Goal: Task Accomplishment & Management: Manage account settings

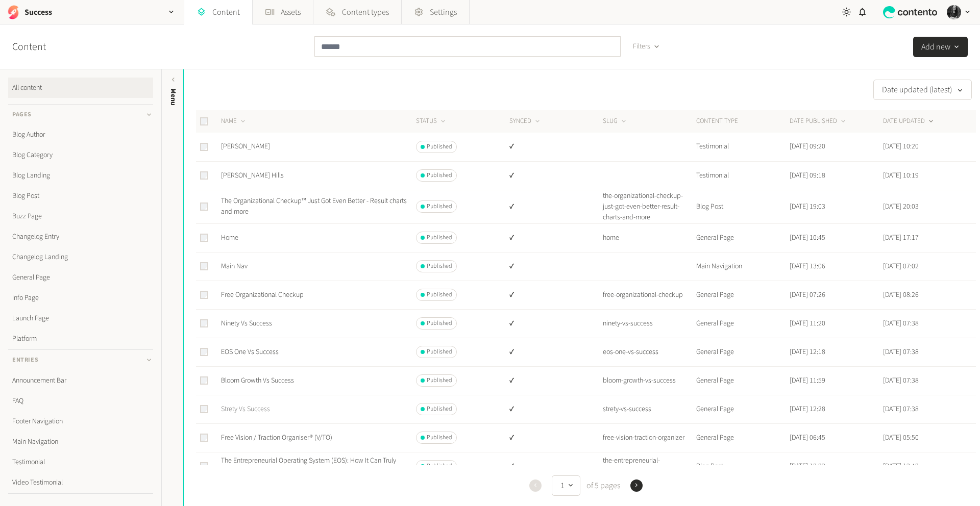
click at [253, 409] on link "Strety Vs Success" at bounding box center [245, 409] width 49 height 10
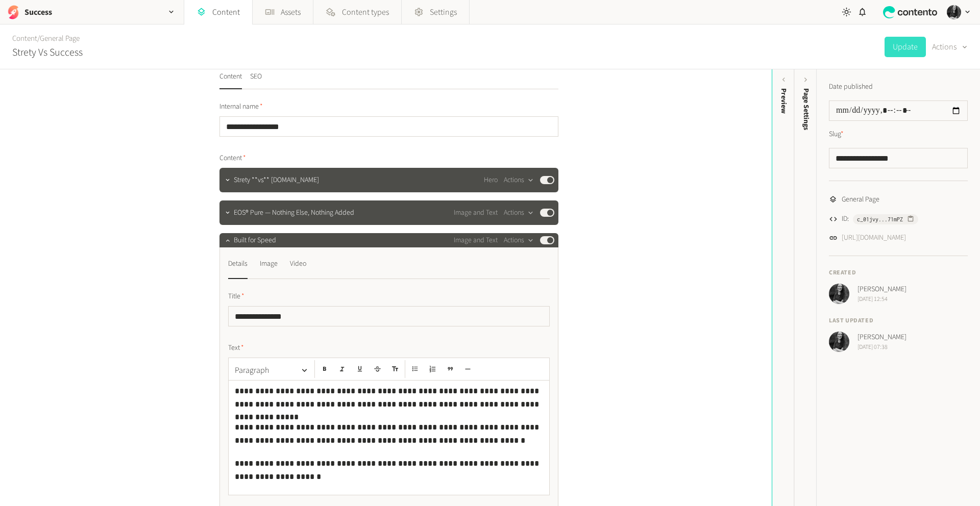
scroll to position [15, 0]
click at [226, 240] on icon "button" at bounding box center [228, 240] width 4 height 2
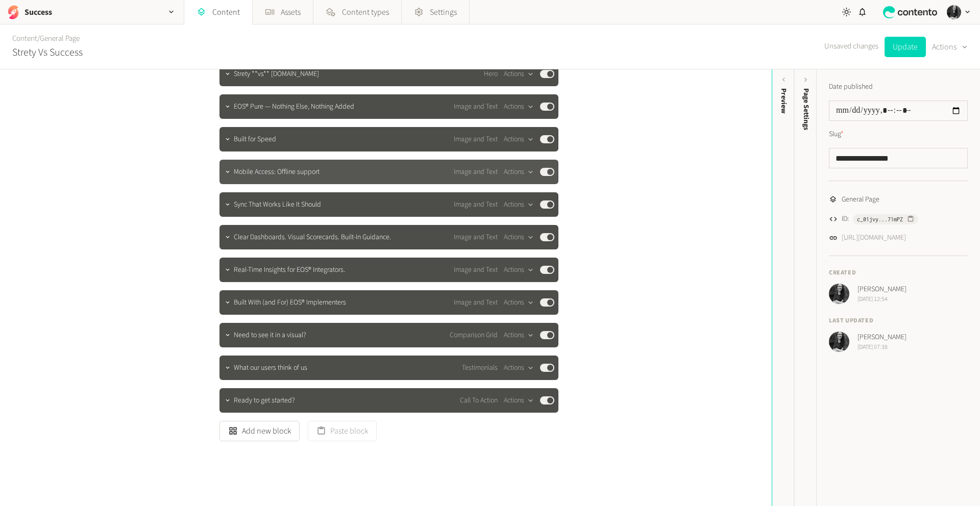
scroll to position [129, 0]
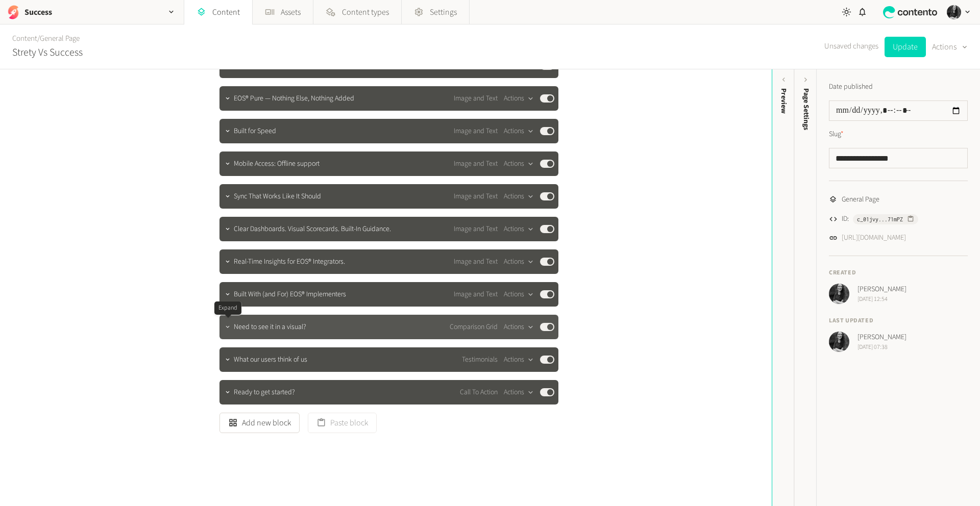
click at [228, 324] on icon "button" at bounding box center [227, 327] width 7 height 7
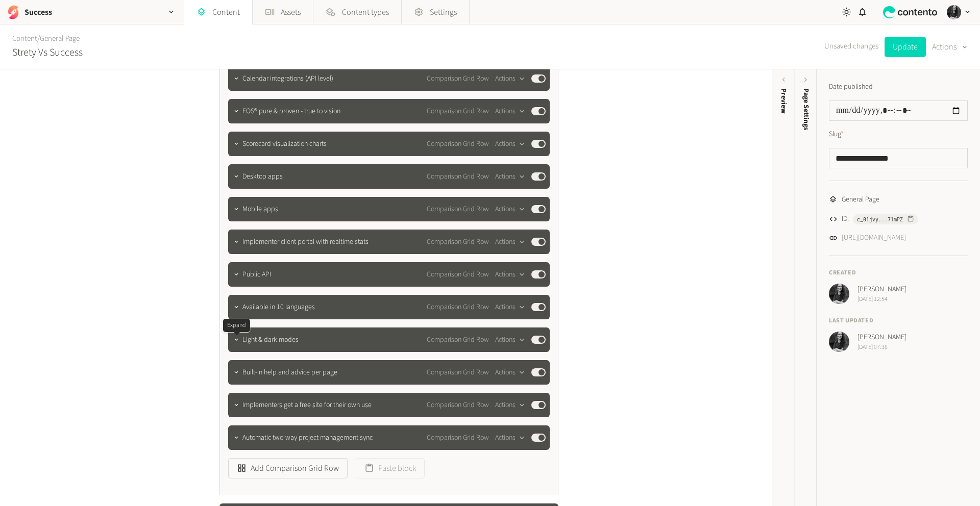
scroll to position [733, 0]
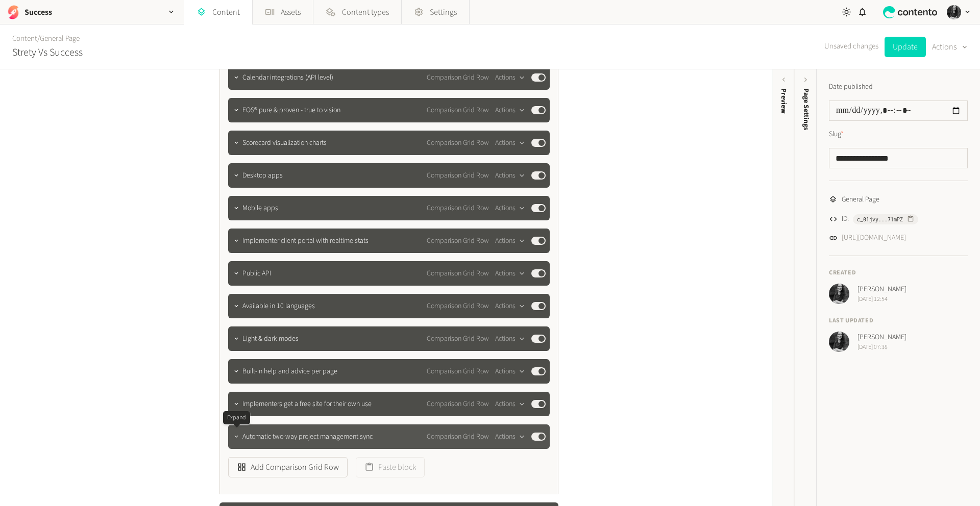
click at [235, 437] on icon "button" at bounding box center [236, 436] width 7 height 7
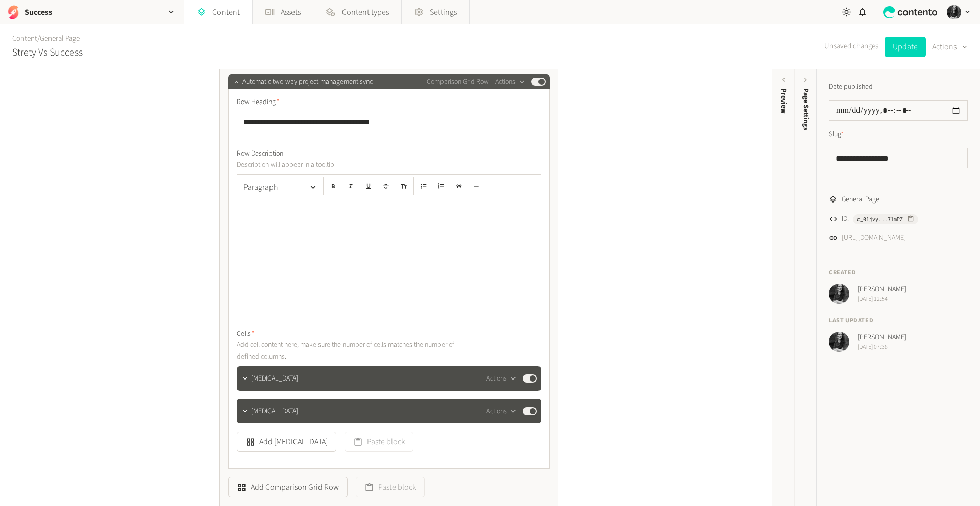
scroll to position [1084, 0]
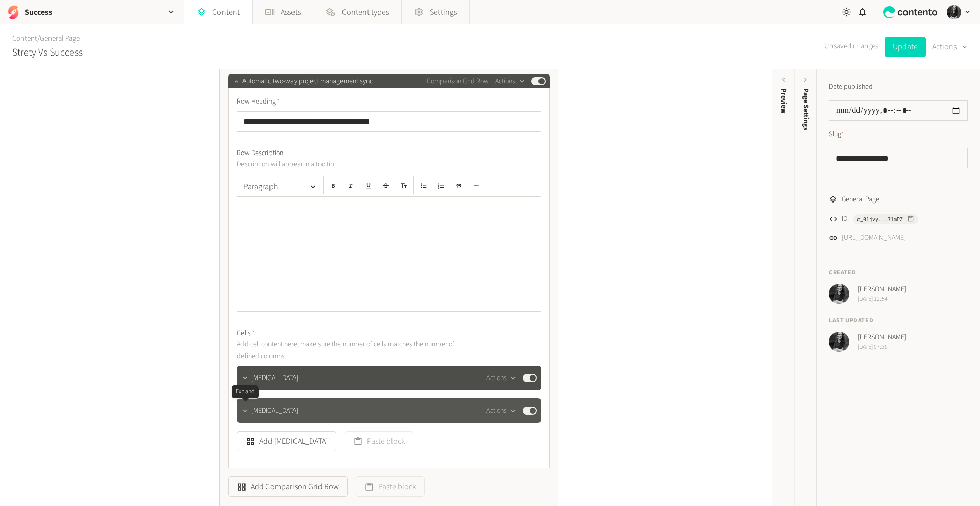
click at [243, 409] on icon "button" at bounding box center [244, 410] width 7 height 7
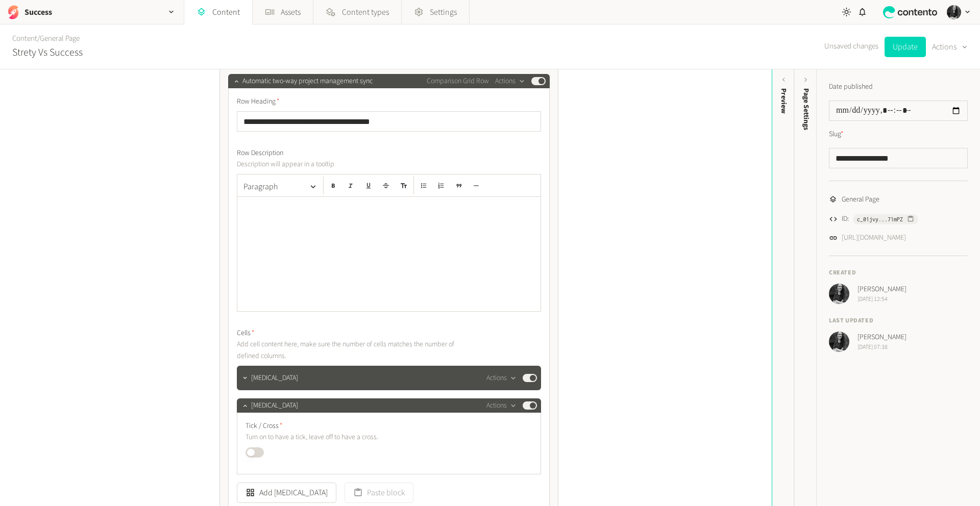
click at [253, 453] on button "Published" at bounding box center [255, 453] width 18 height 10
click at [245, 407] on icon "button" at bounding box center [244, 405] width 7 height 7
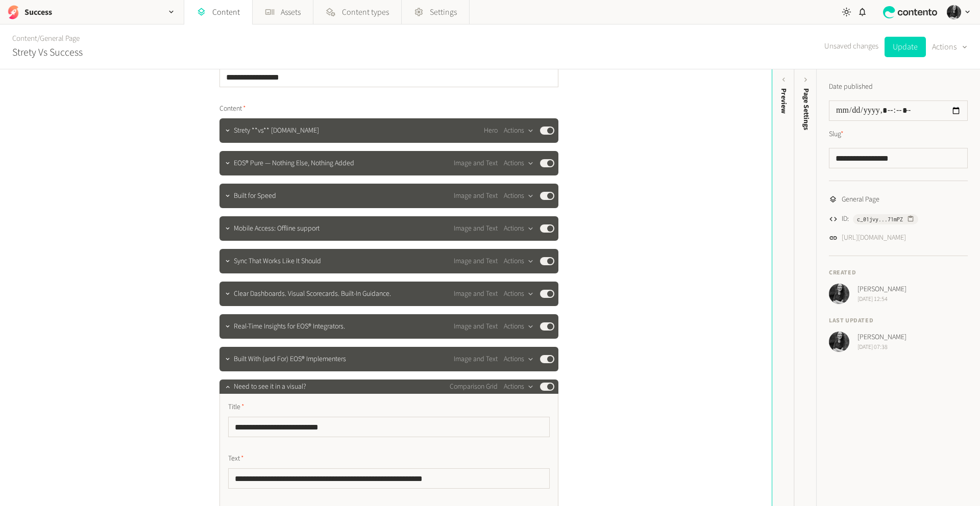
scroll to position [62, 0]
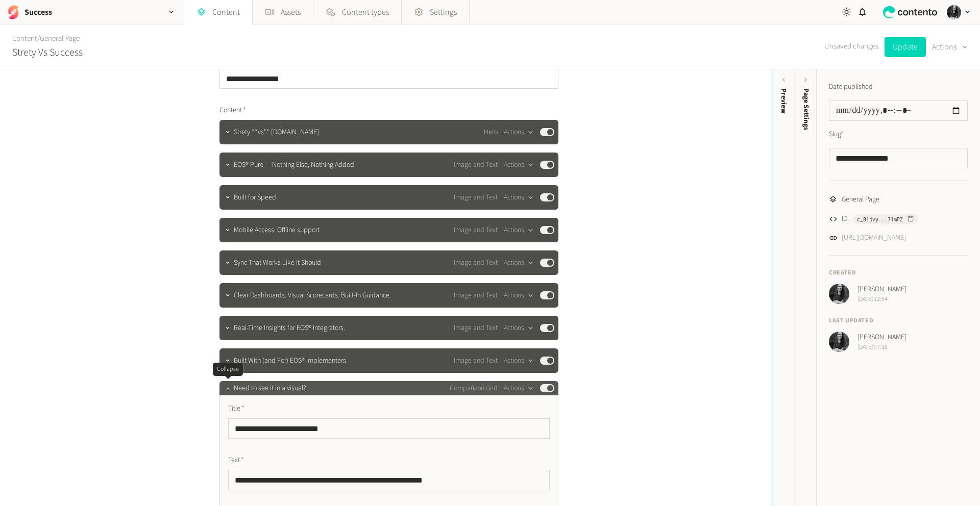
click at [228, 388] on icon "button" at bounding box center [228, 388] width 4 height 2
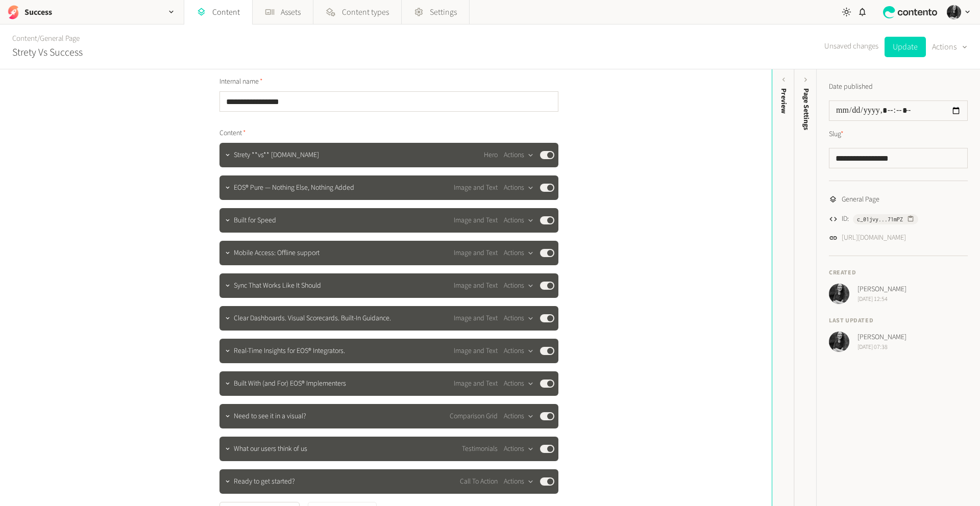
scroll to position [0, 0]
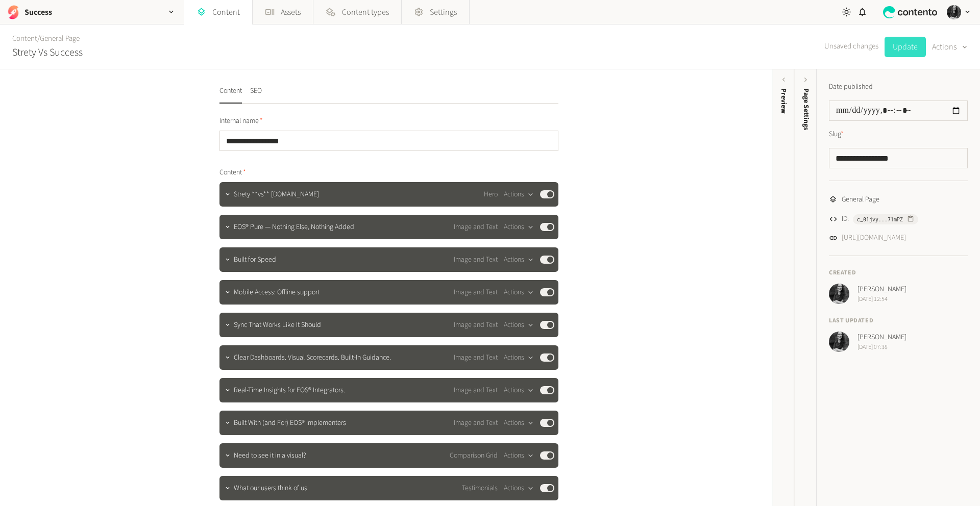
click at [902, 52] on button "Update" at bounding box center [905, 47] width 41 height 20
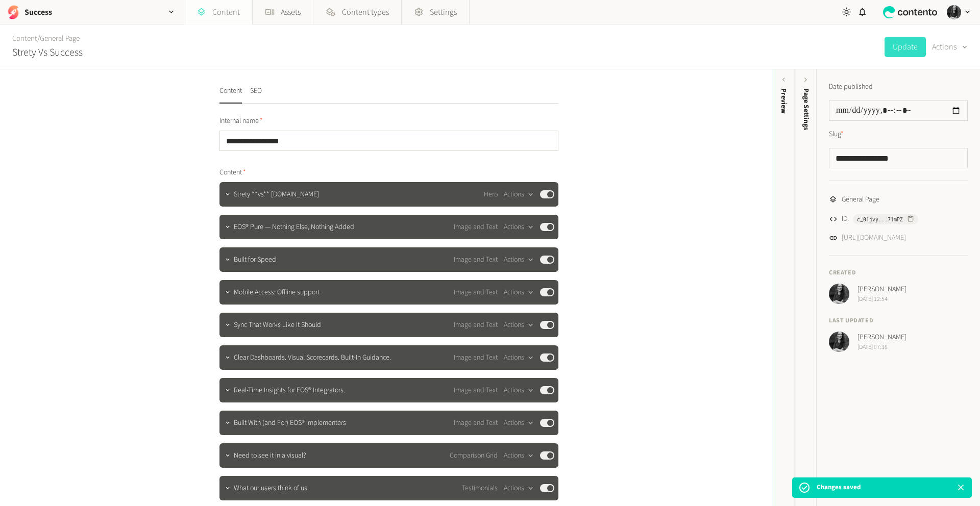
click at [218, 12] on link "Content" at bounding box center [218, 12] width 68 height 25
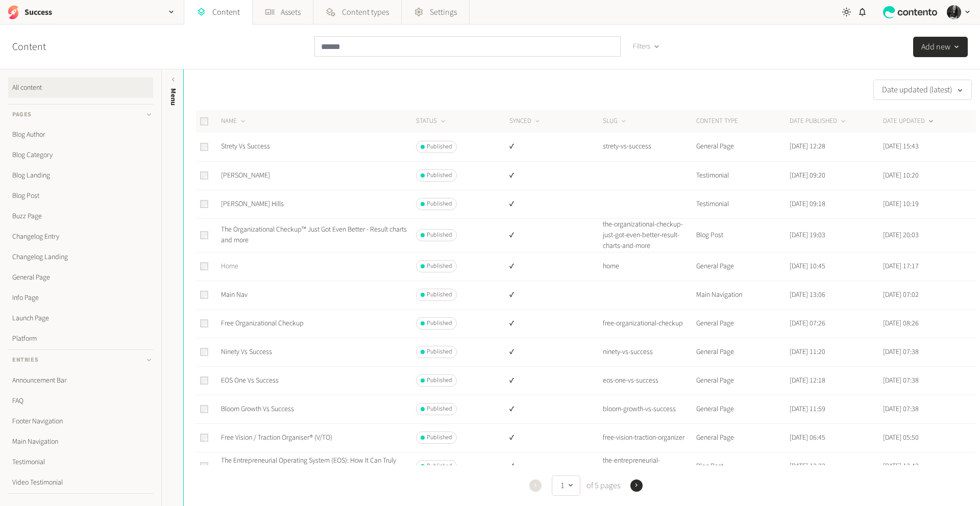
click at [228, 265] on link "Home" at bounding box center [229, 266] width 17 height 10
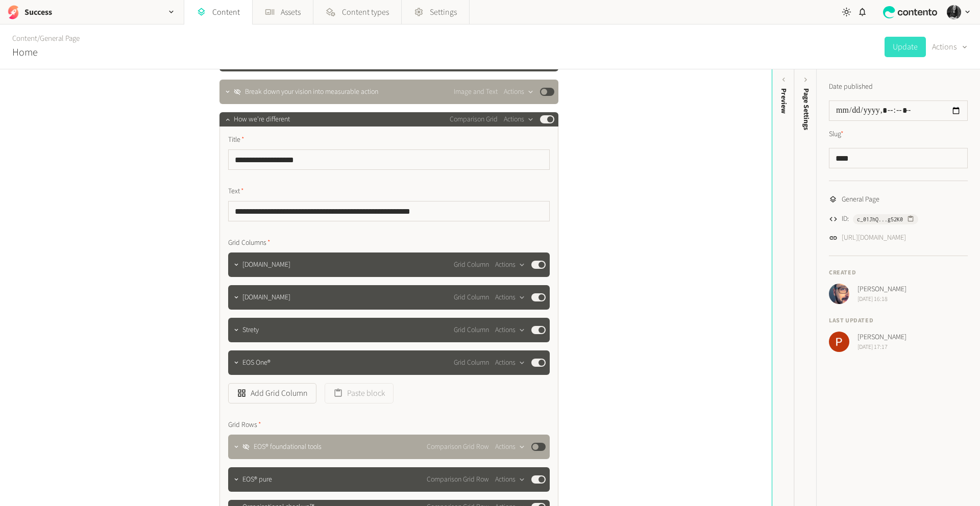
scroll to position [399, 0]
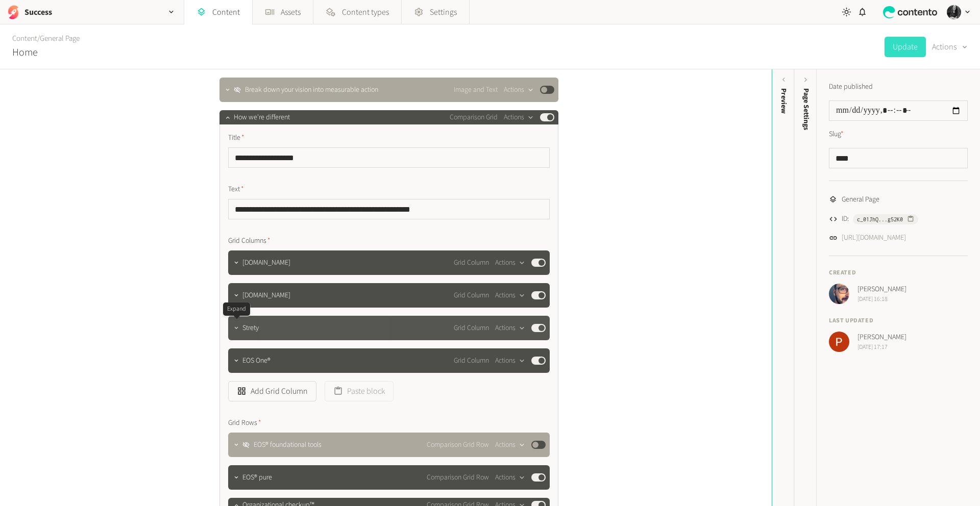
click at [238, 329] on icon "button" at bounding box center [236, 328] width 7 height 7
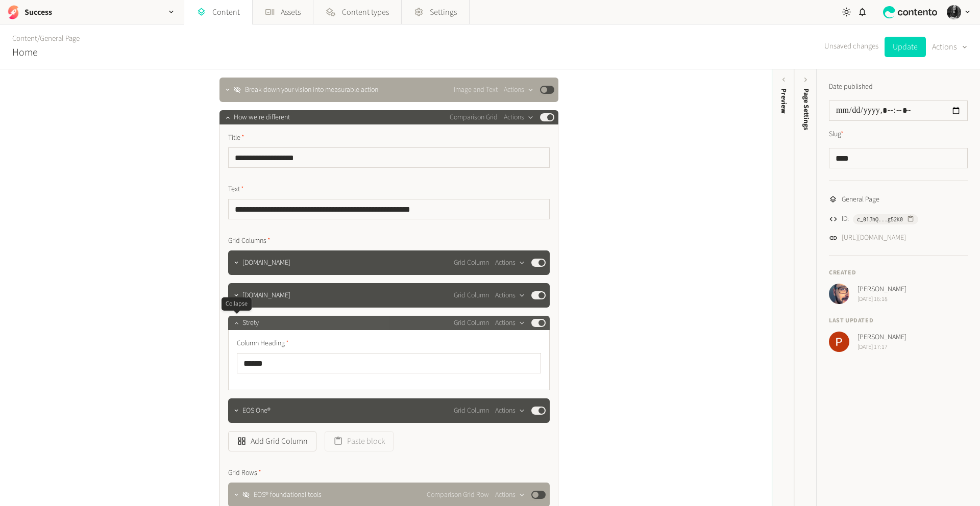
click at [236, 326] on icon "button" at bounding box center [236, 323] width 7 height 7
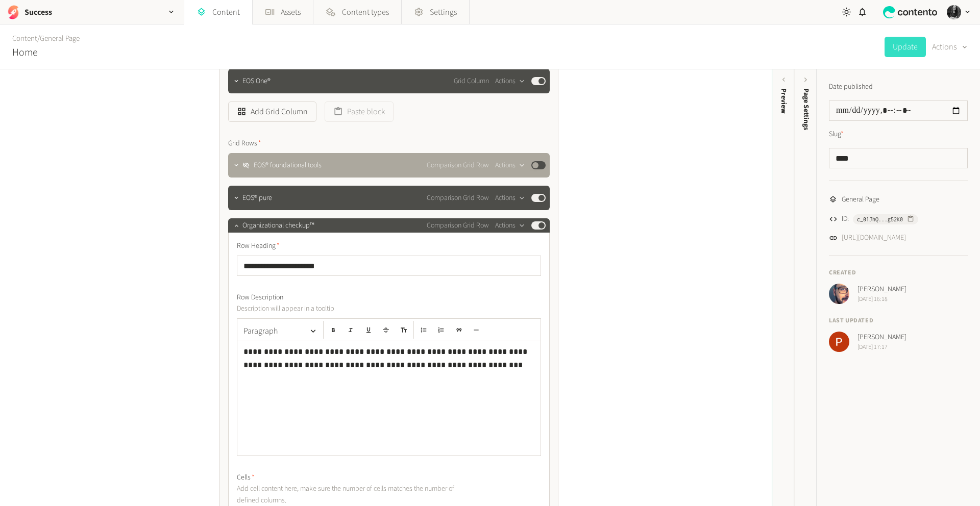
scroll to position [679, 0]
click at [235, 228] on icon "button" at bounding box center [236, 225] width 7 height 7
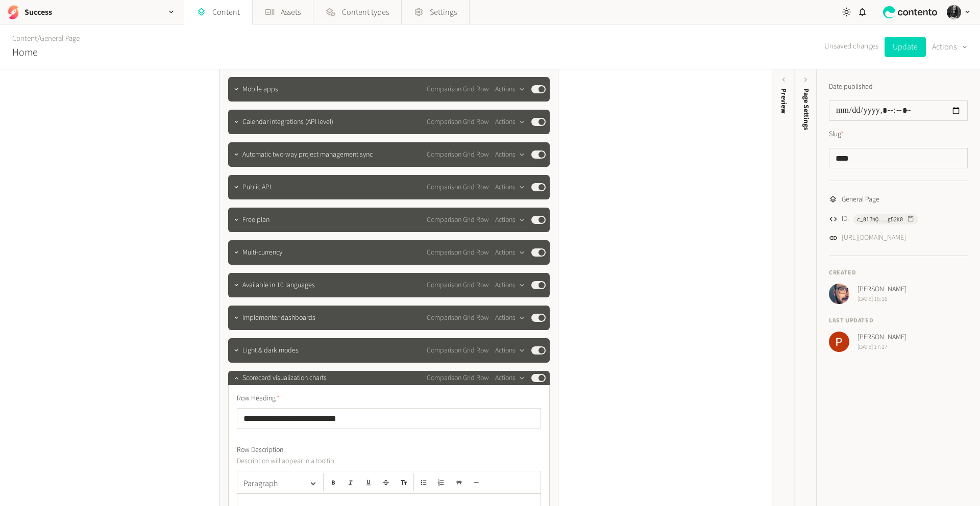
scroll to position [951, 0]
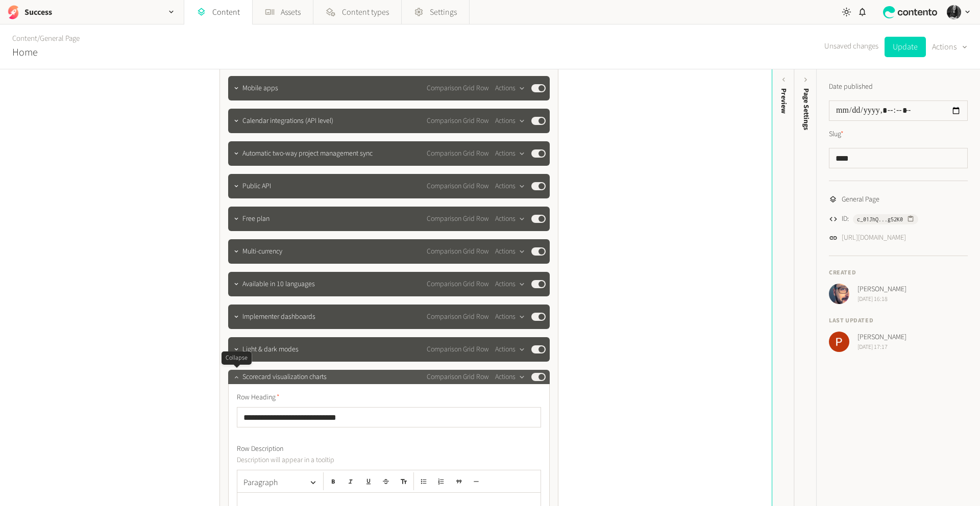
click at [237, 376] on icon "button" at bounding box center [236, 377] width 7 height 7
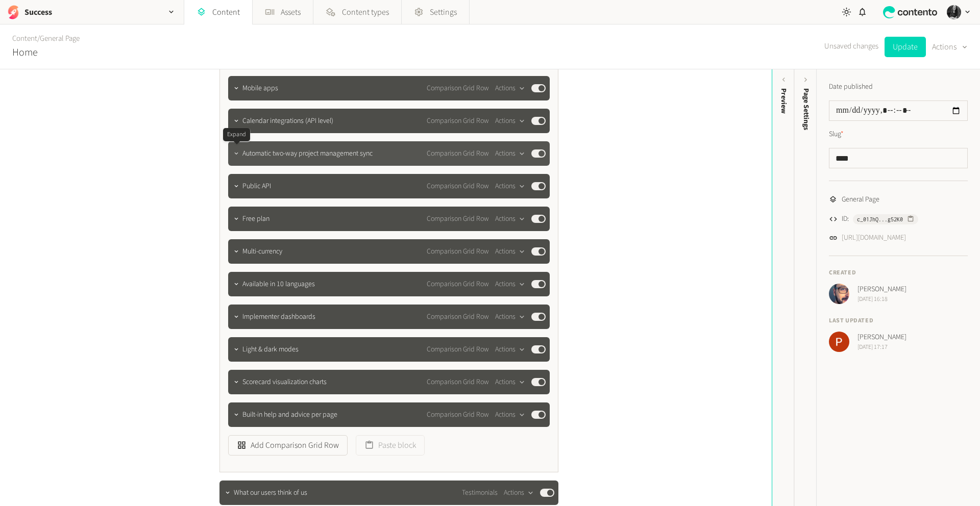
click at [235, 155] on icon "button" at bounding box center [236, 153] width 7 height 7
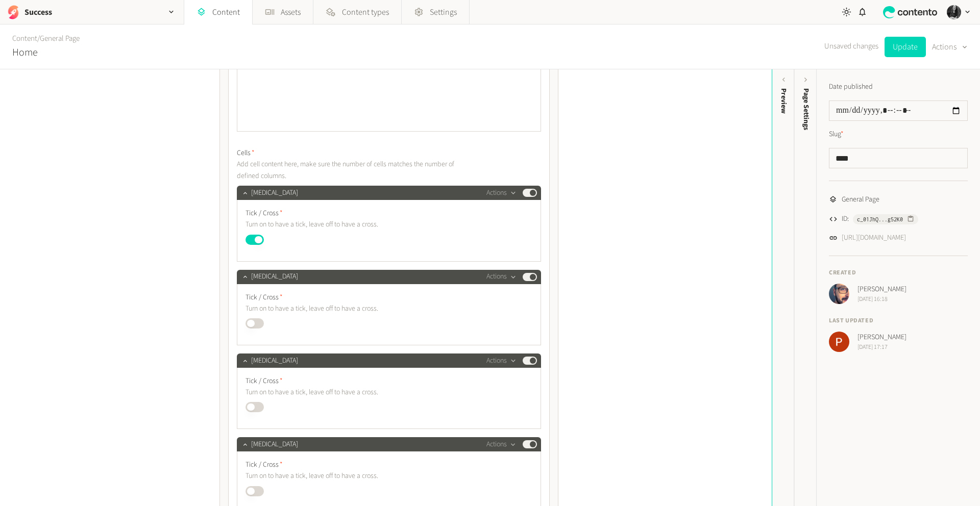
scroll to position [1215, 0]
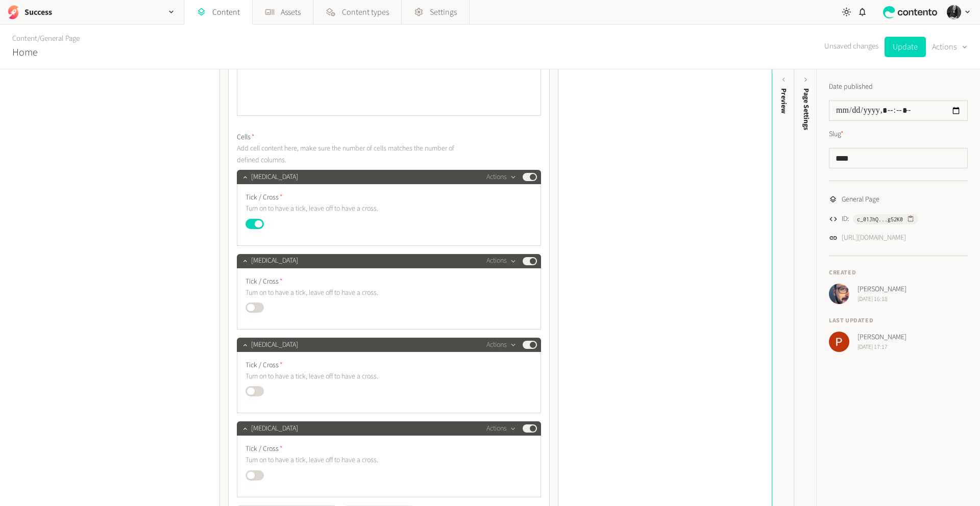
click at [255, 390] on button "Published" at bounding box center [255, 391] width 18 height 10
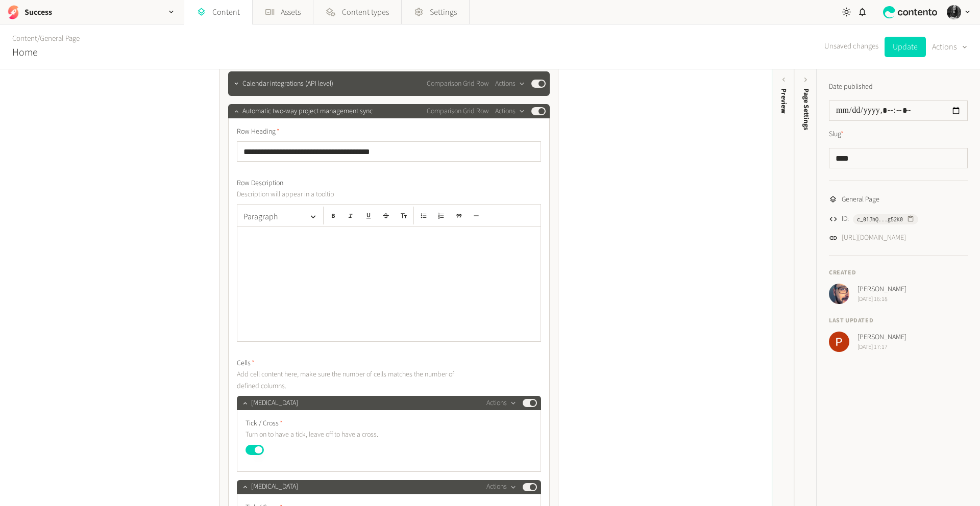
scroll to position [962, 0]
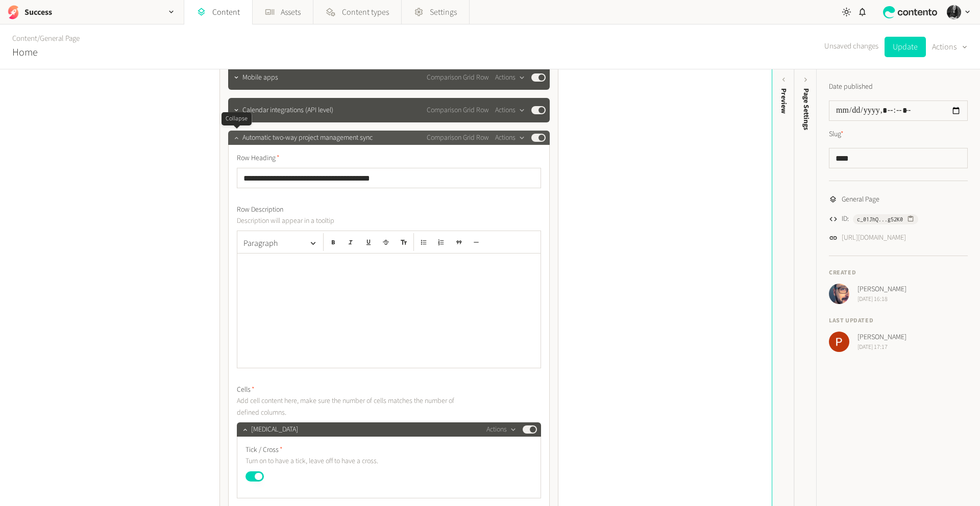
click at [235, 139] on icon "button" at bounding box center [236, 137] width 7 height 7
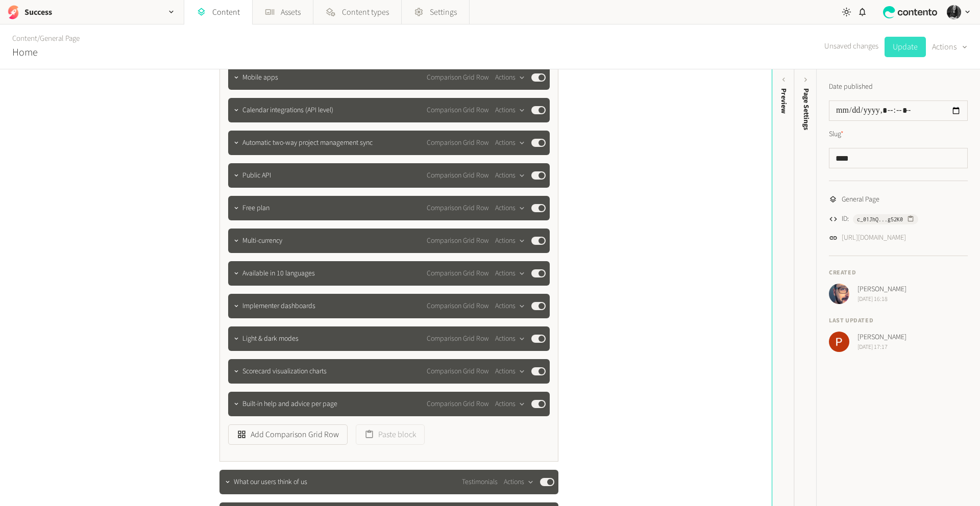
click at [906, 47] on button "Update" at bounding box center [905, 47] width 41 height 20
click at [171, 13] on icon "button" at bounding box center [171, 12] width 9 height 9
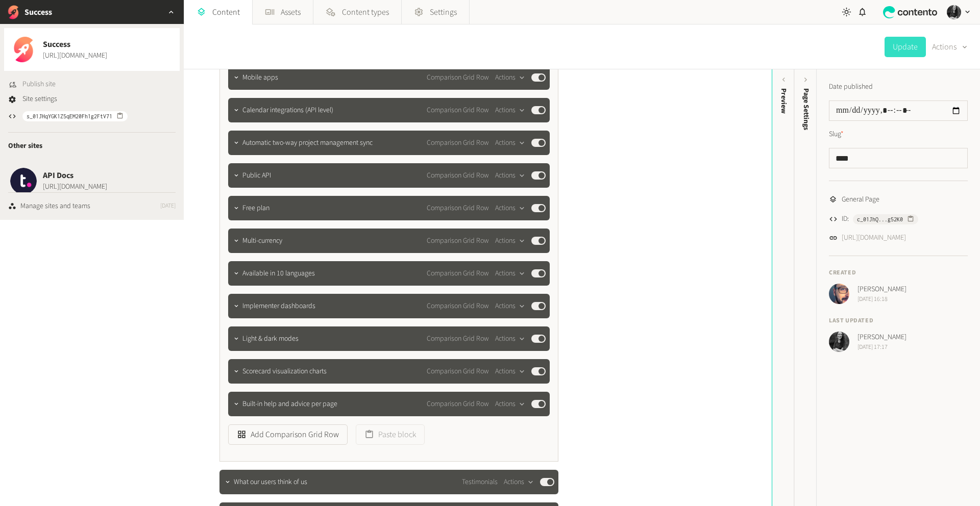
click at [44, 81] on span "Publish site" at bounding box center [38, 84] width 33 height 11
